Goal: Task Accomplishment & Management: Use online tool/utility

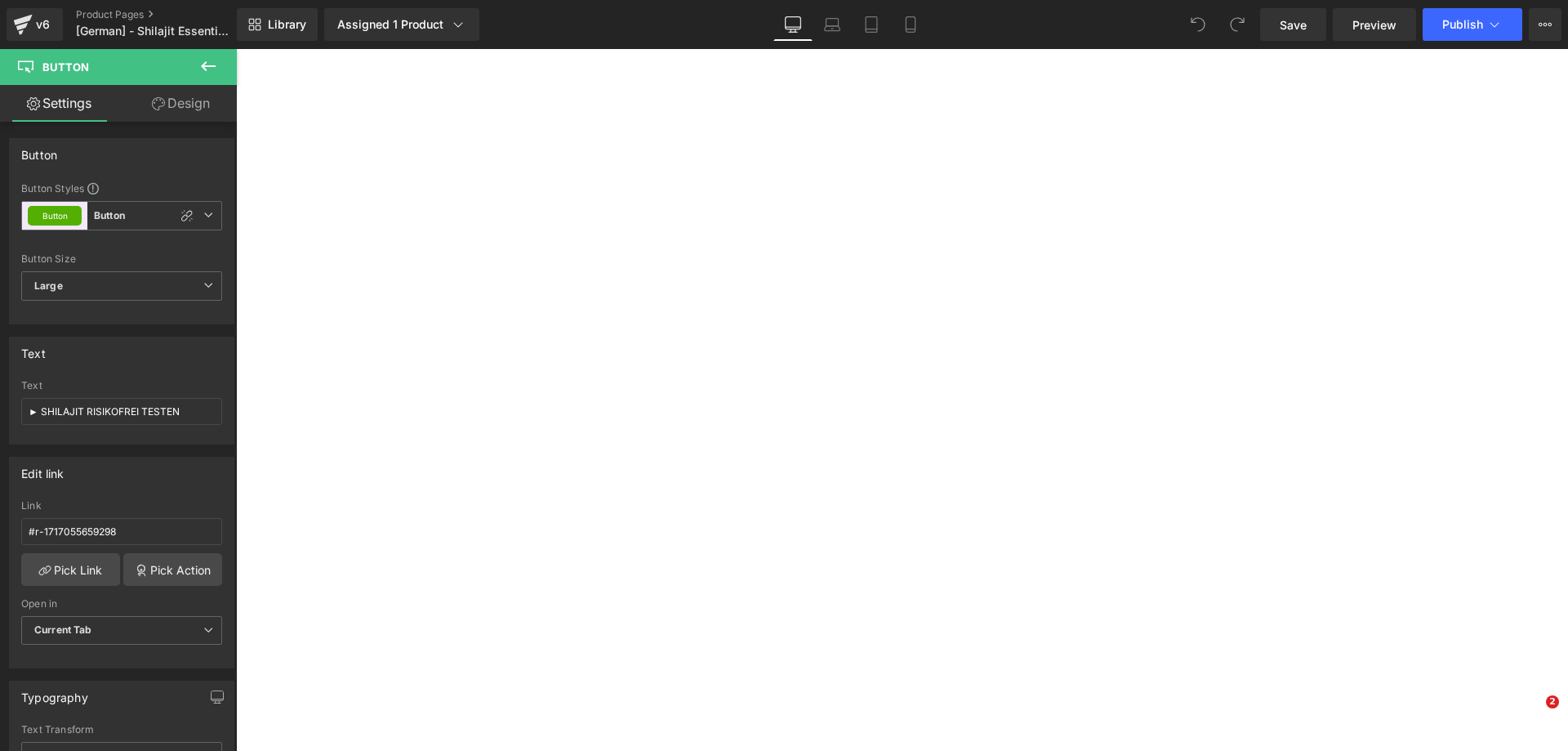
click at [160, 114] on link "Design" at bounding box center [181, 103] width 118 height 37
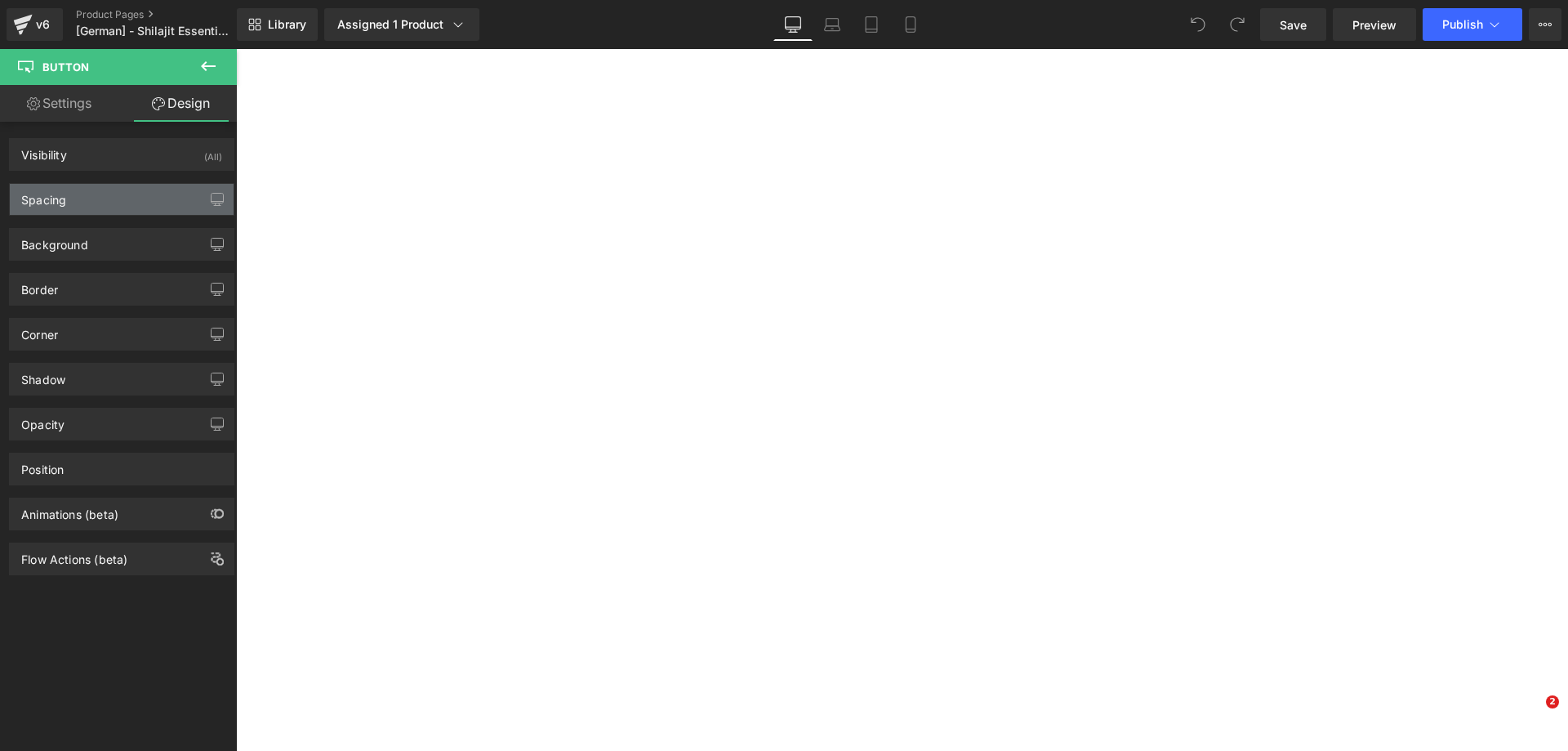
click at [148, 205] on div "Spacing" at bounding box center [122, 198] width 224 height 31
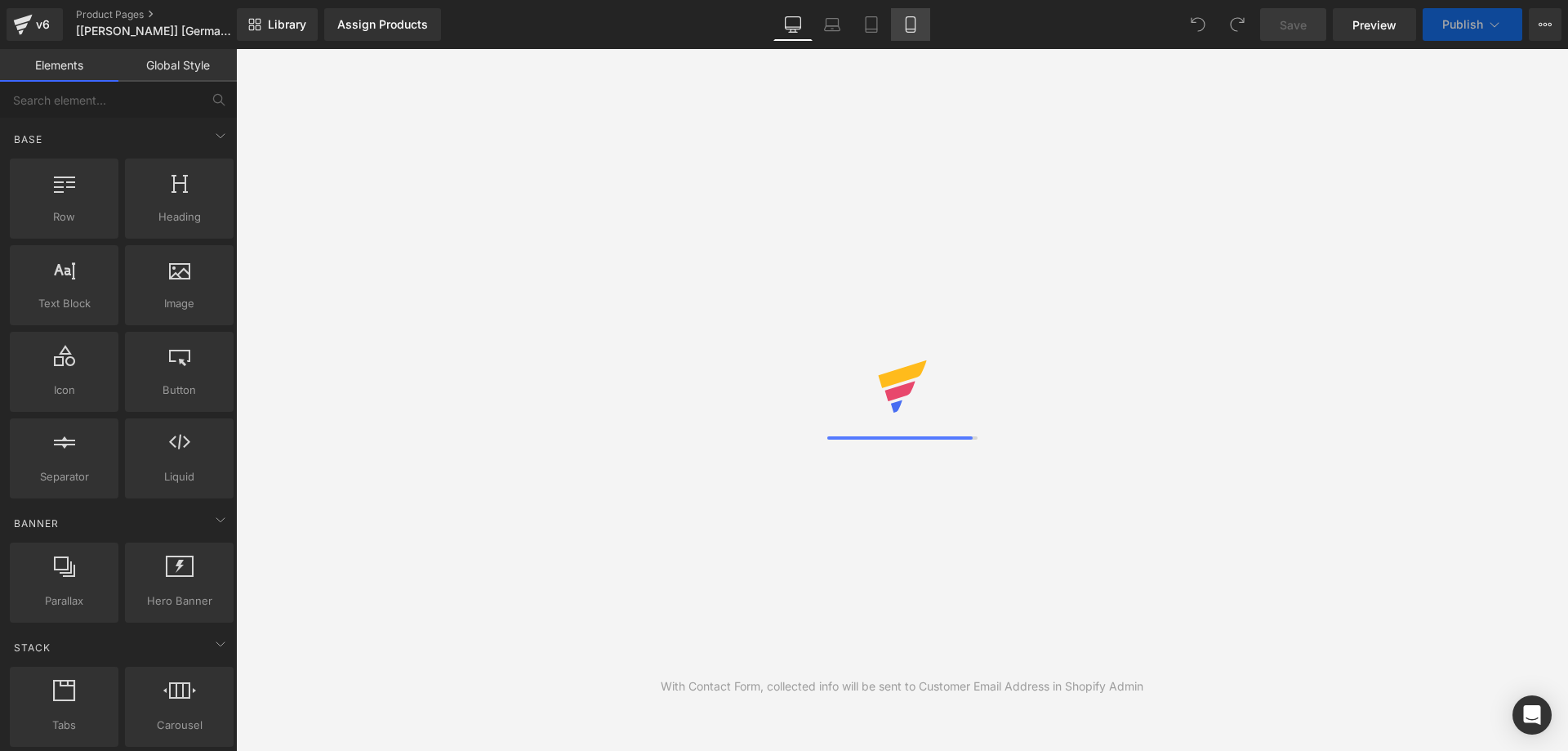
click at [905, 22] on icon at bounding box center [910, 24] width 16 height 16
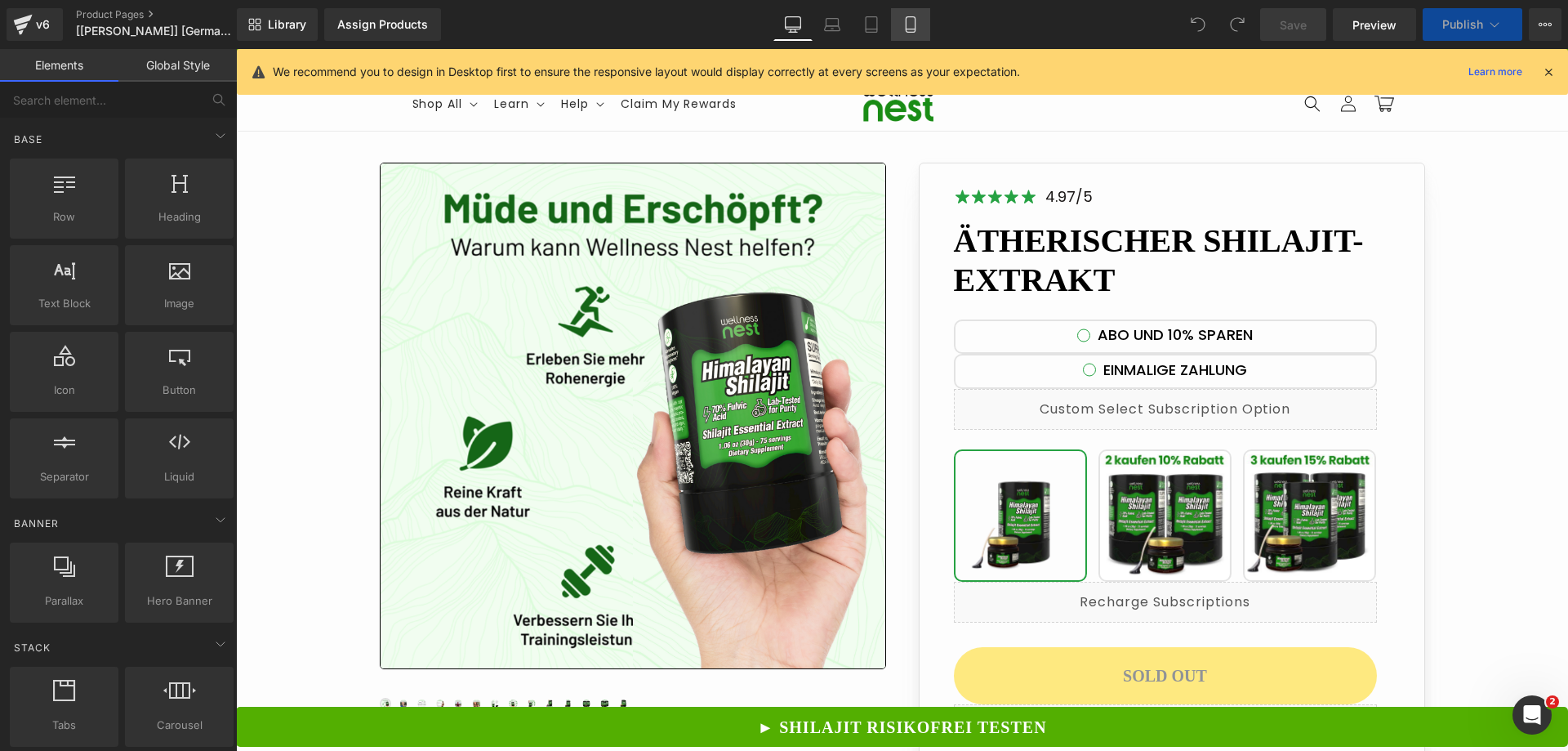
click at [905, 22] on icon at bounding box center [910, 24] width 16 height 16
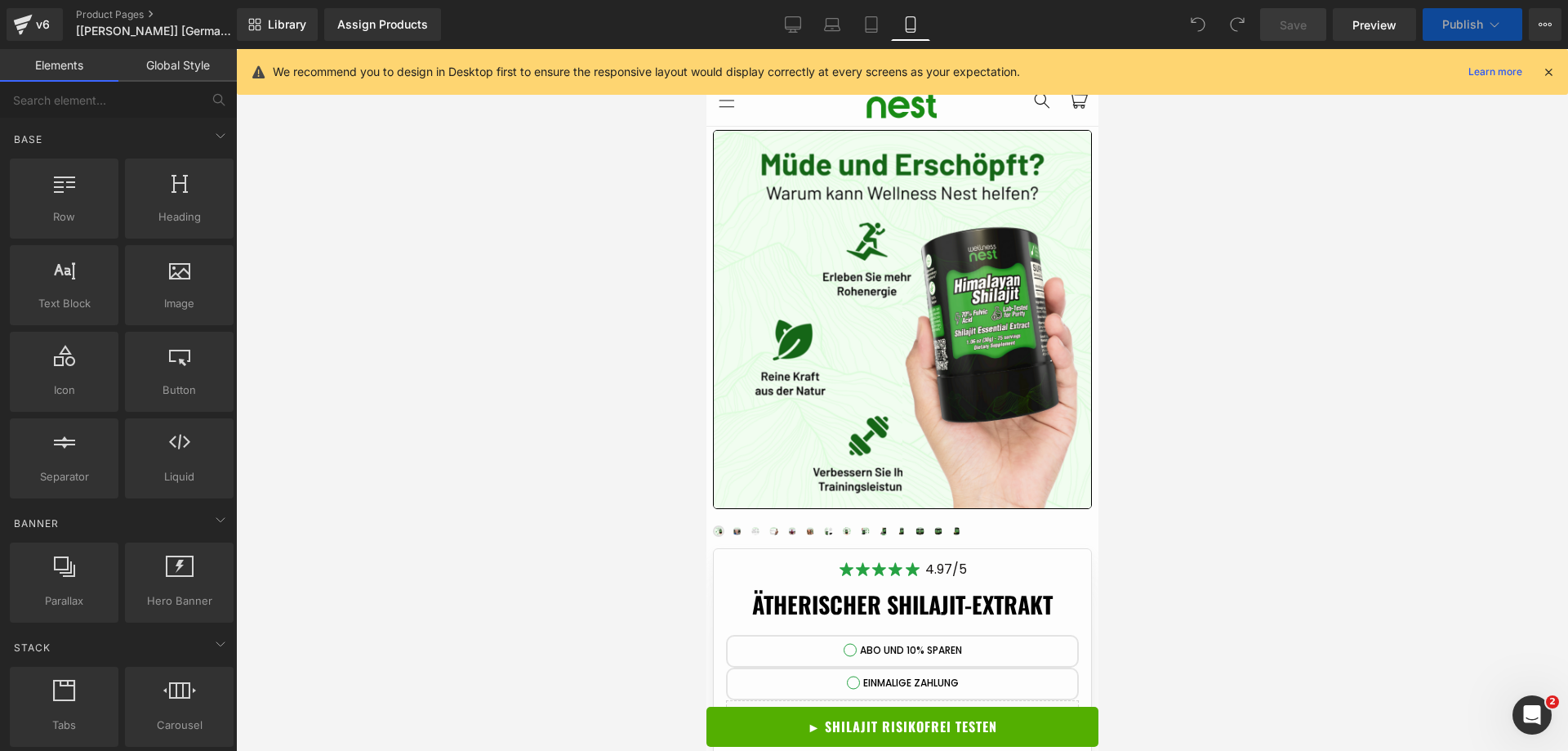
click at [755, 716] on link "► SHILAJIT RISIKOFREI TESTEN" at bounding box center [901, 726] width 392 height 40
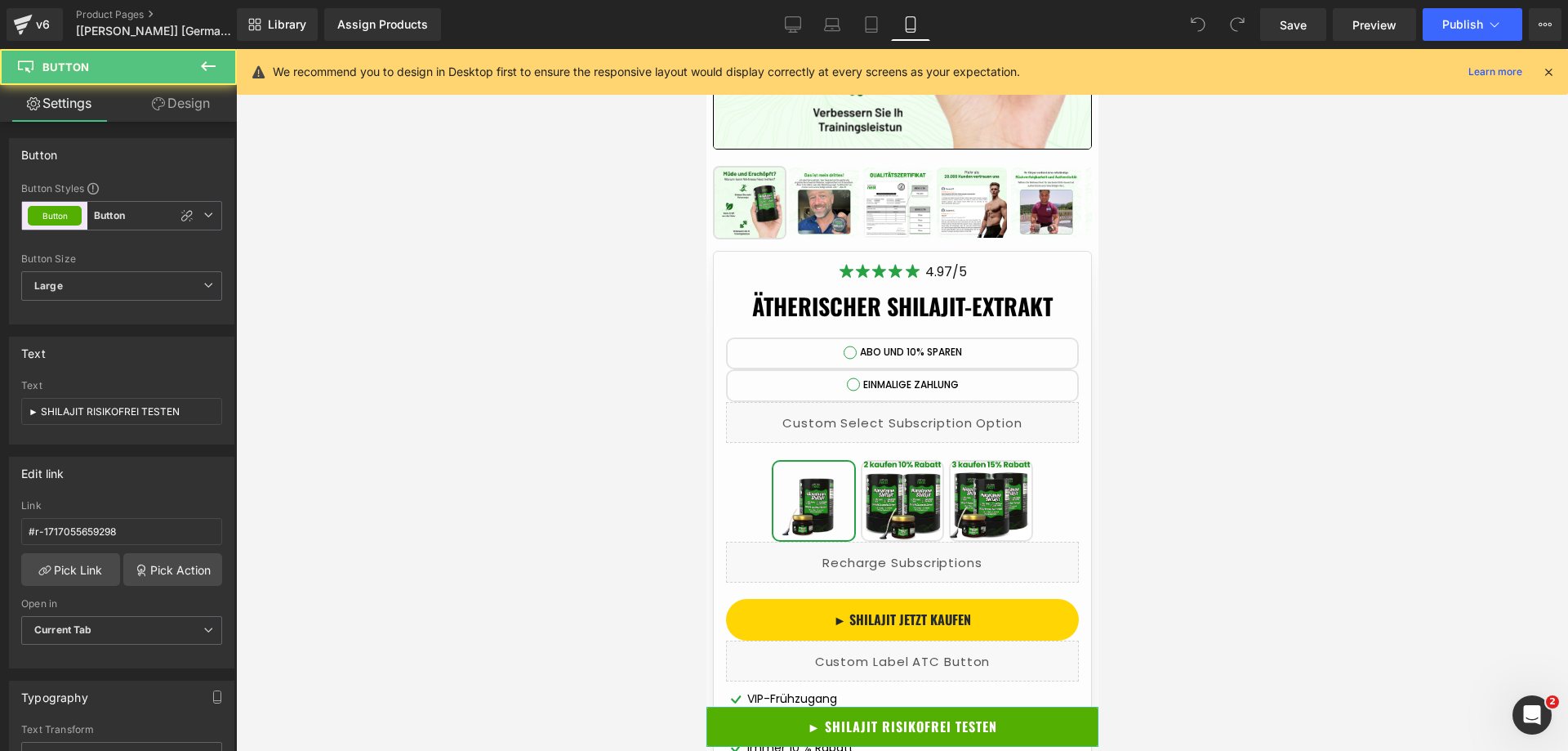
click at [161, 91] on link "Design" at bounding box center [181, 103] width 118 height 37
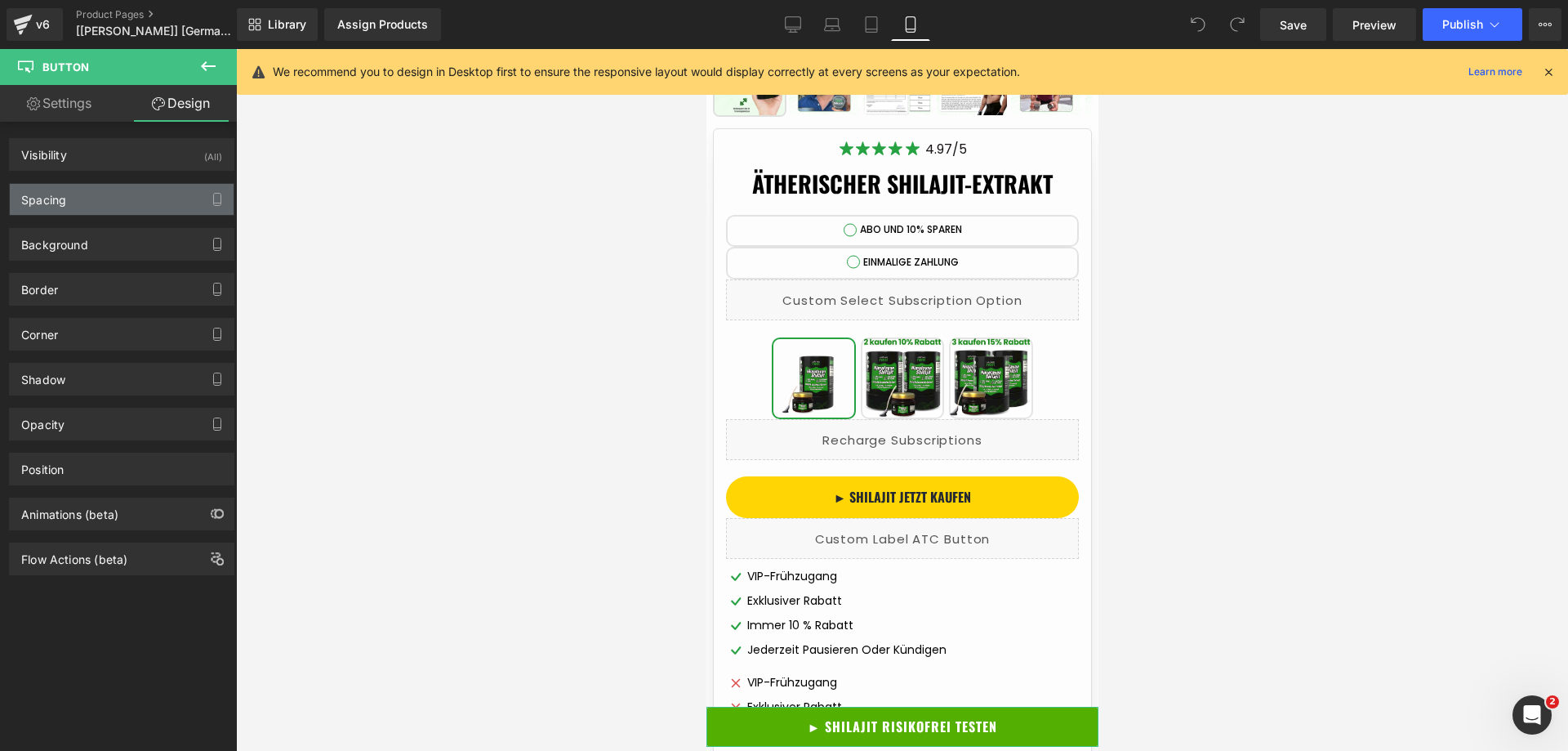
scroll to position [513, 0]
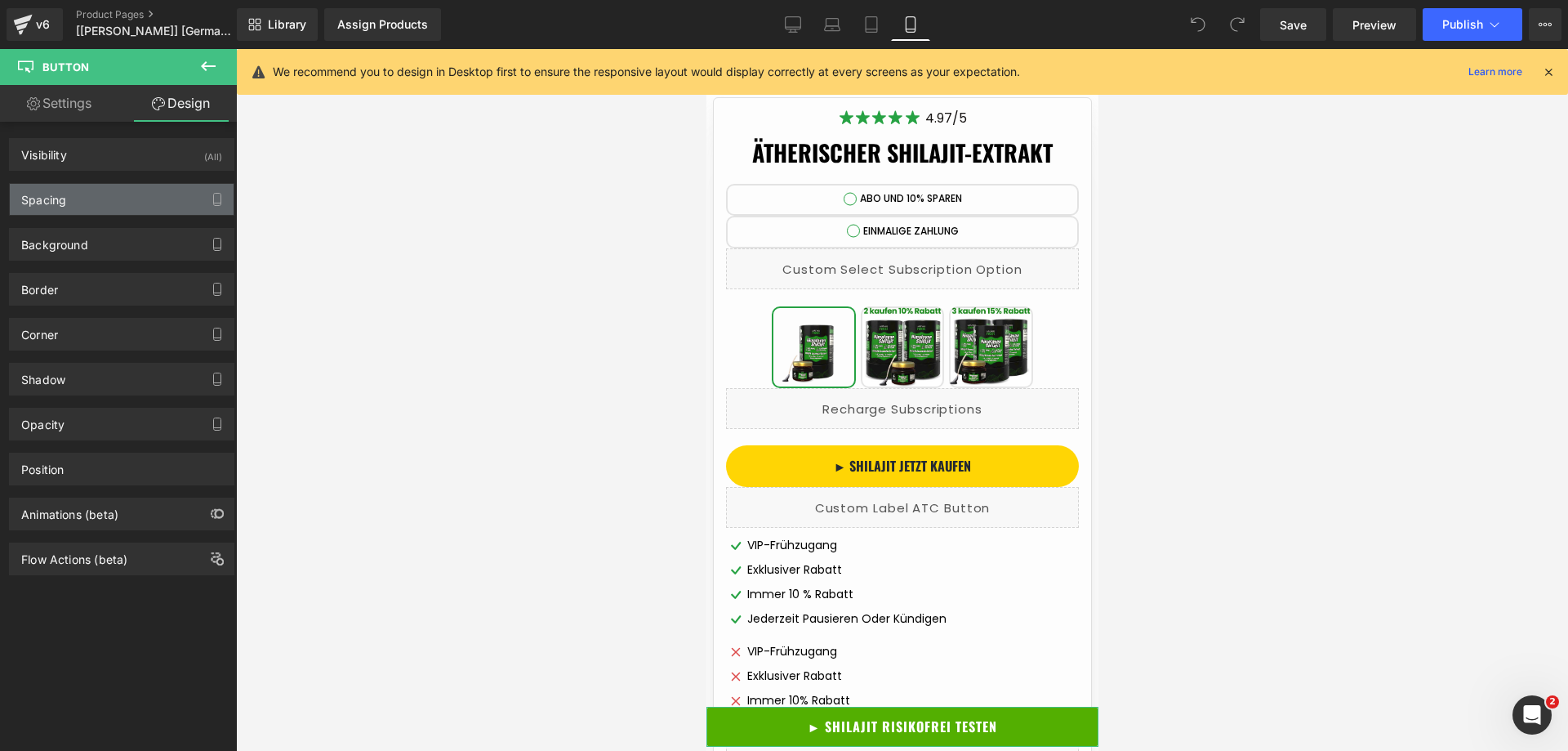
click at [34, 209] on div "Spacing" at bounding box center [122, 198] width 224 height 31
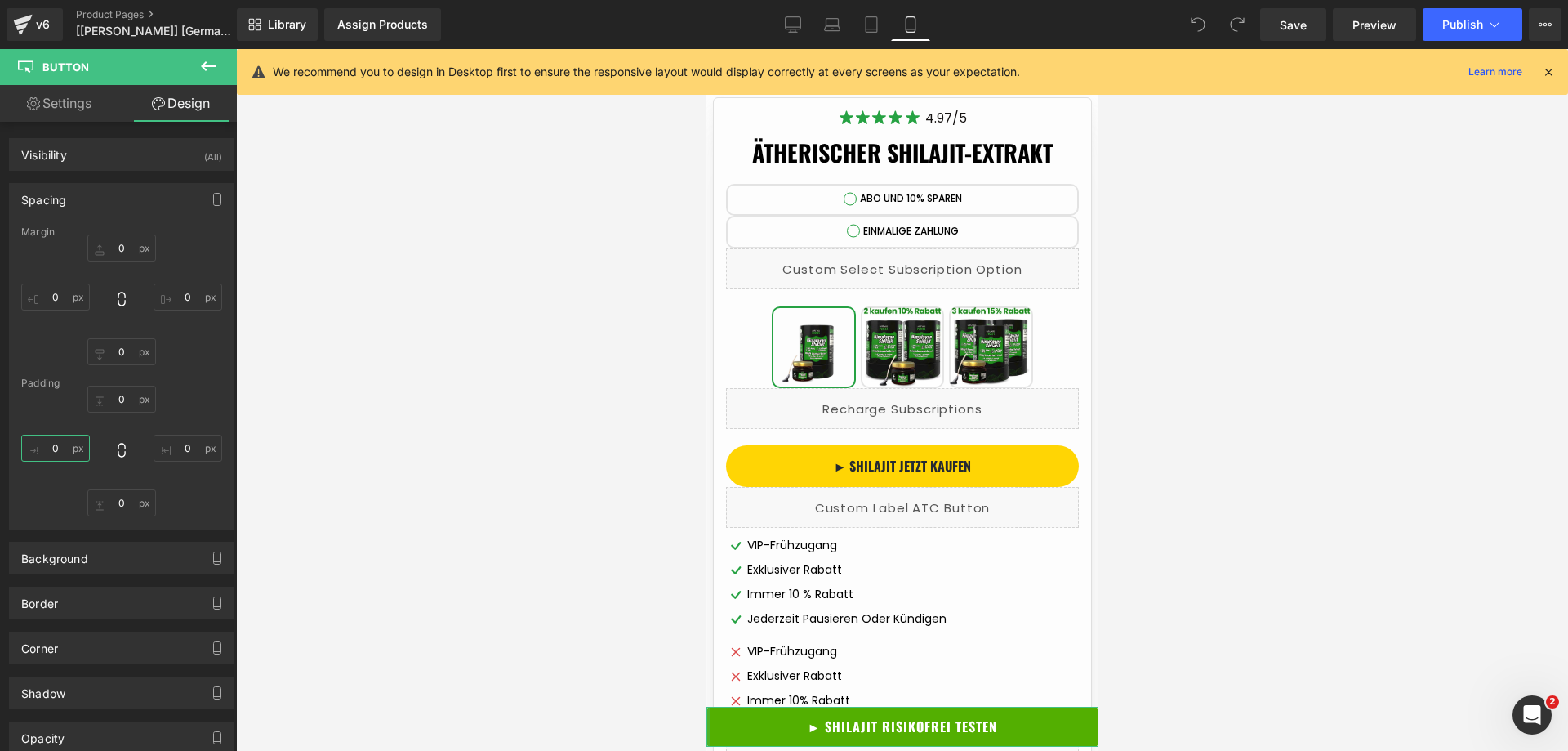
click at [63, 441] on input "text" at bounding box center [55, 447] width 68 height 27
type input "0"
click at [193, 448] on input "text" at bounding box center [187, 447] width 68 height 27
type input "0"
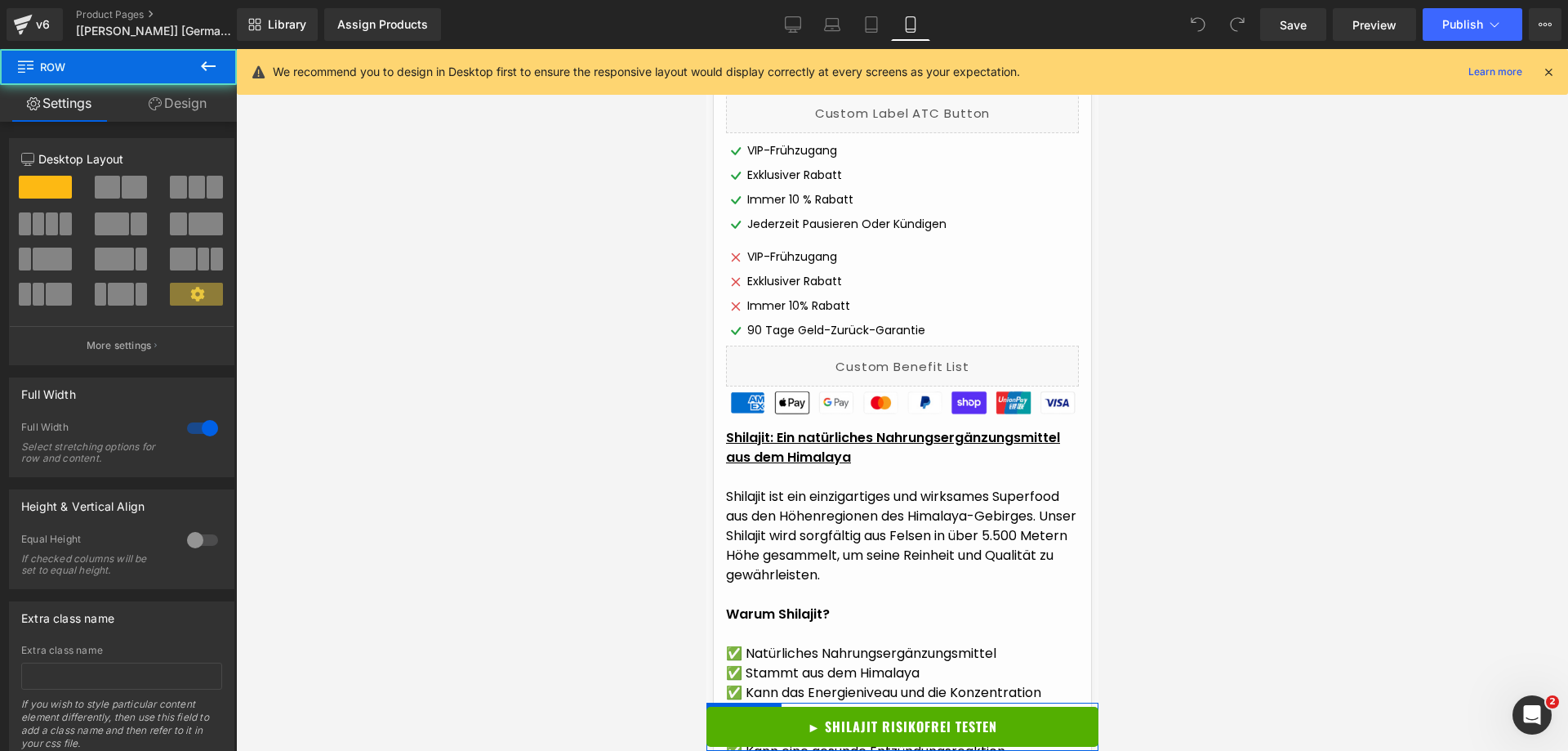
click at [159, 94] on link "Design" at bounding box center [177, 103] width 118 height 37
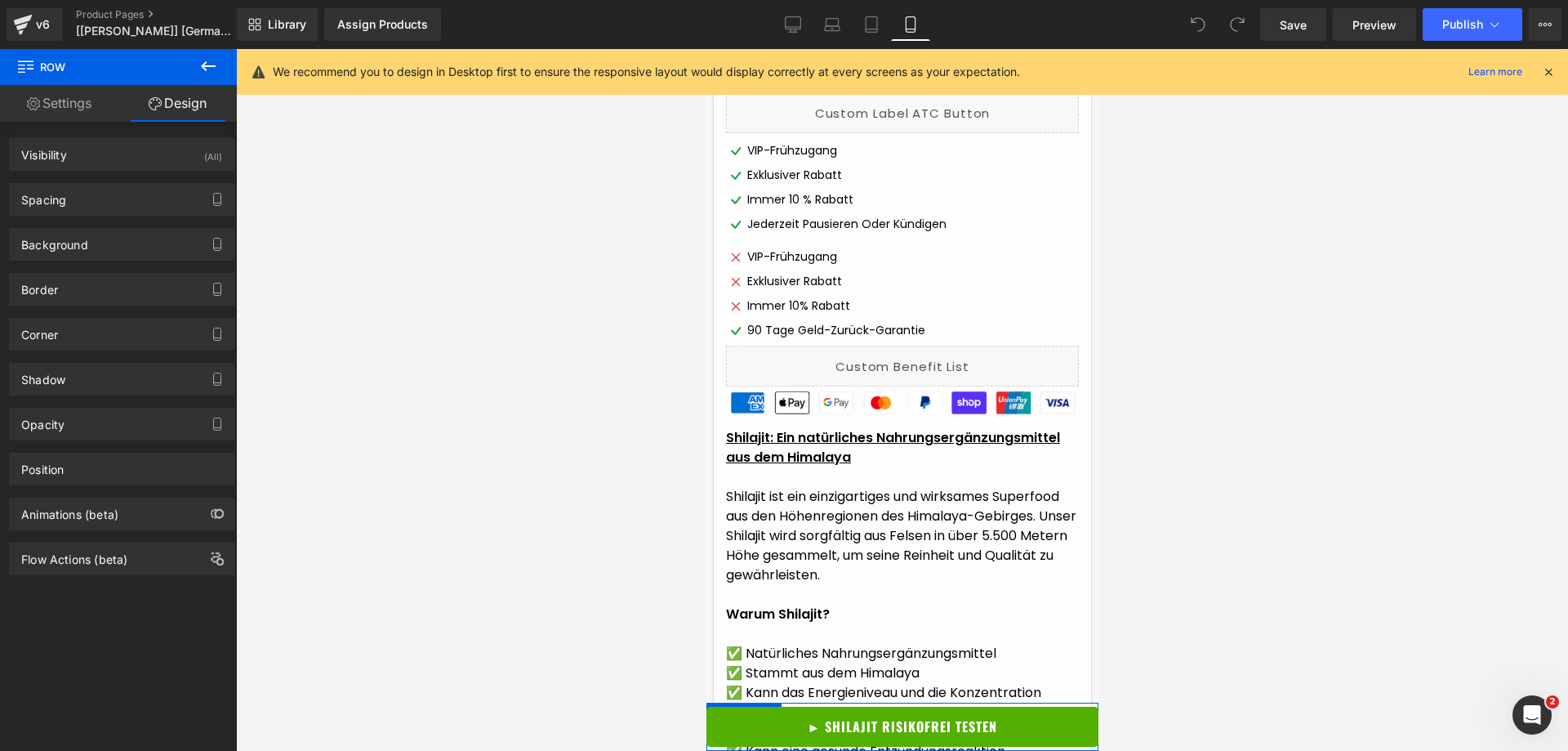
scroll to position [1101, 0]
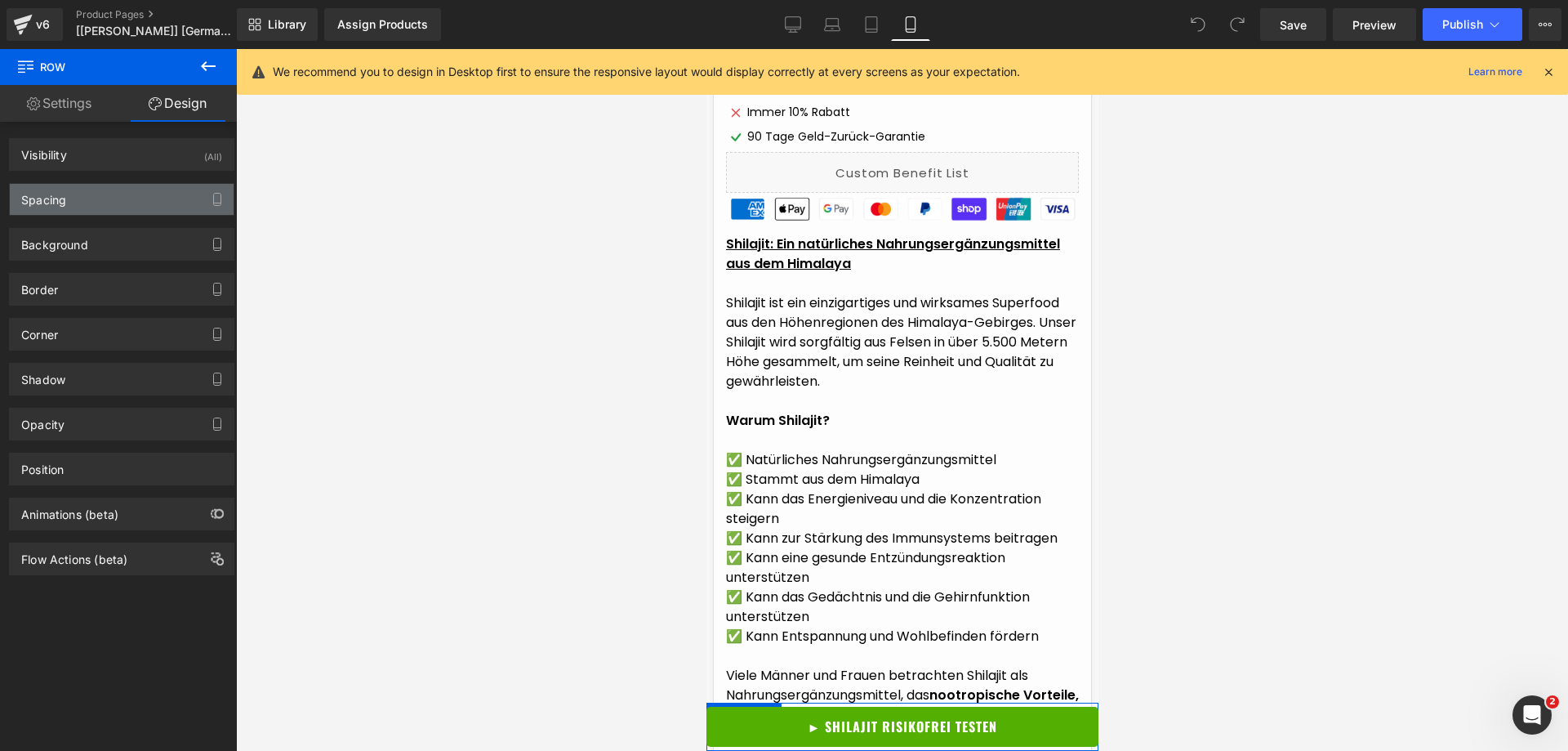
click at [79, 206] on div "Spacing" at bounding box center [122, 198] width 224 height 31
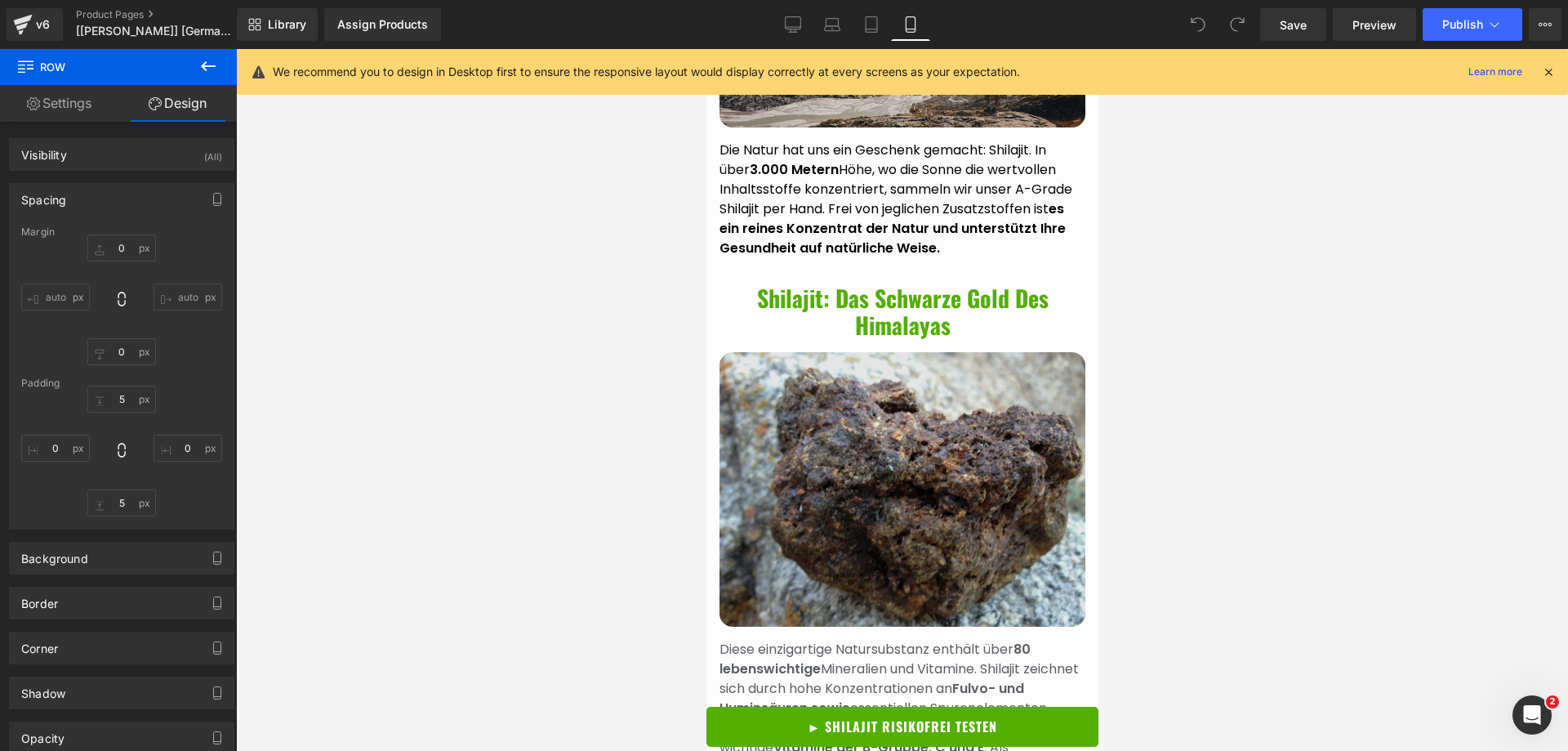
scroll to position [2816, 0]
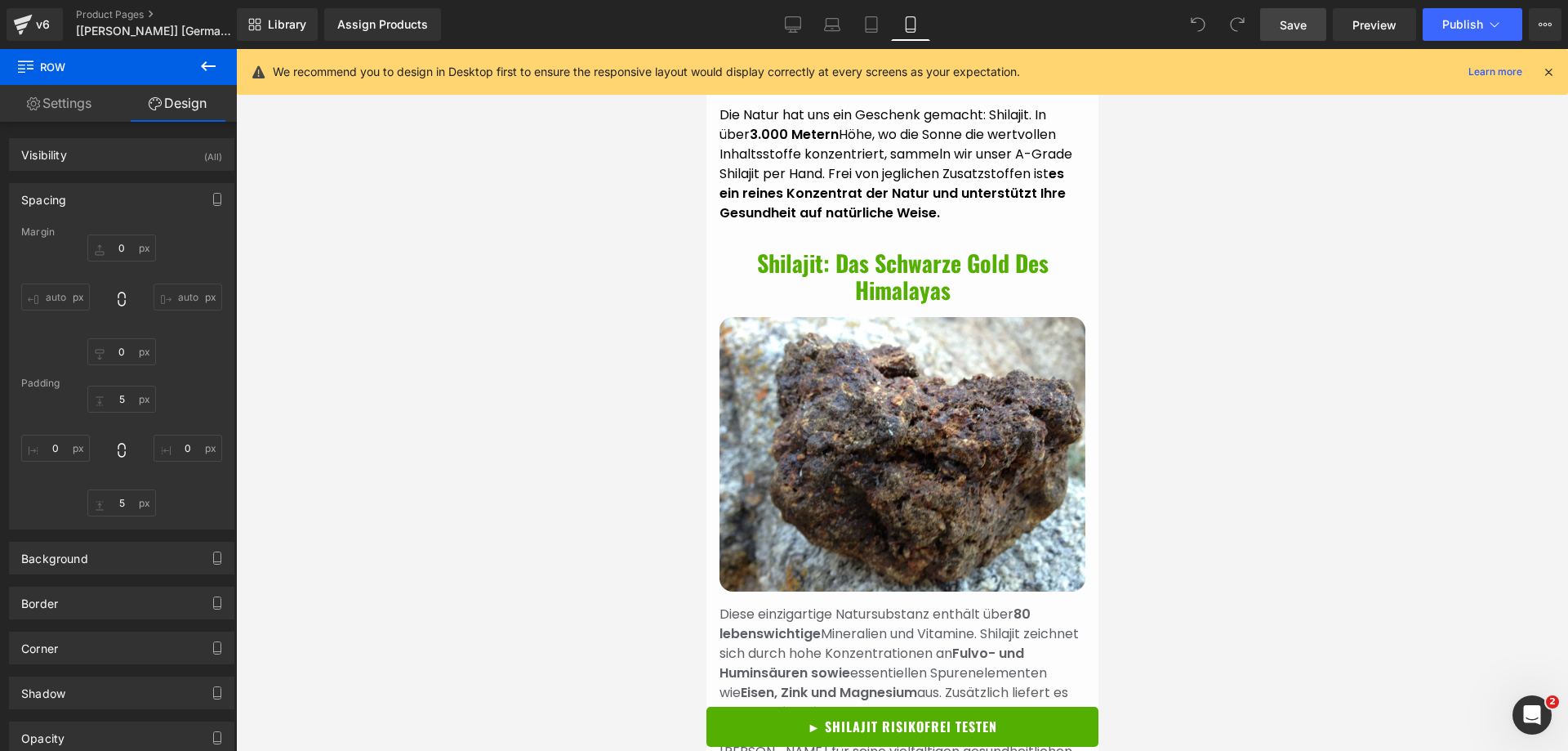
click at [1308, 24] on link "Save" at bounding box center [1293, 24] width 66 height 33
click at [1382, 30] on span "Preview" at bounding box center [1375, 24] width 44 height 17
